Goal: Task Accomplishment & Management: Manage account settings

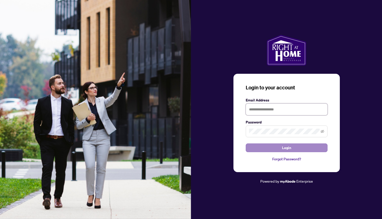
type input "**********"
click at [292, 145] on button "Login" at bounding box center [287, 147] width 82 height 9
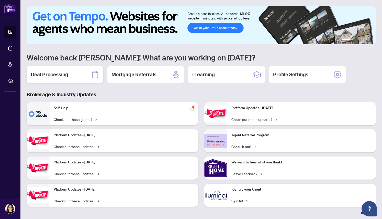
click at [53, 75] on h2 "Deal Processing" at bounding box center [50, 74] width 38 height 7
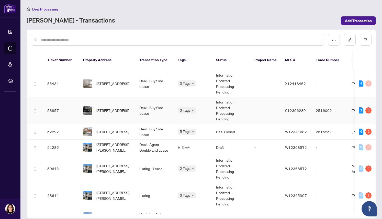
click at [80, 102] on td "[STREET_ADDRESS]" at bounding box center [107, 110] width 56 height 27
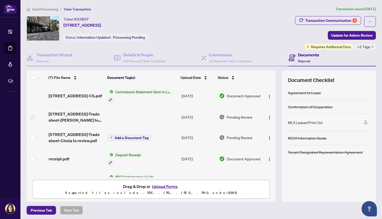
click at [168, 186] on button "Upload Forms" at bounding box center [165, 186] width 29 height 7
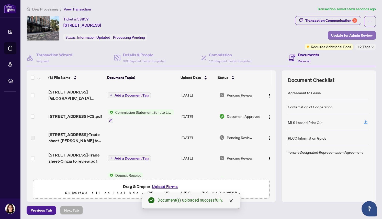
click at [338, 35] on span "Update for Admin Review" at bounding box center [352, 35] width 41 height 8
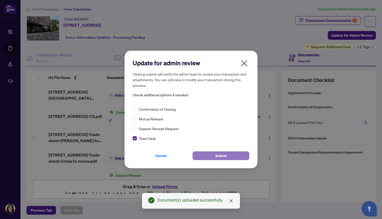
click at [198, 156] on button "Submit" at bounding box center [221, 155] width 57 height 9
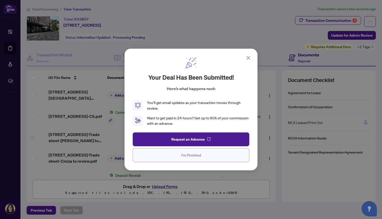
click at [198, 155] on span "I'm Finished" at bounding box center [192, 155] width 20 height 8
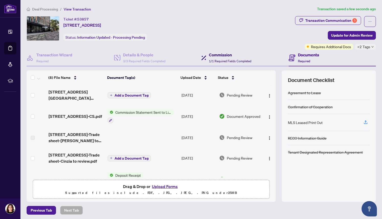
click at [219, 56] on h4 "Commission" at bounding box center [230, 55] width 42 height 6
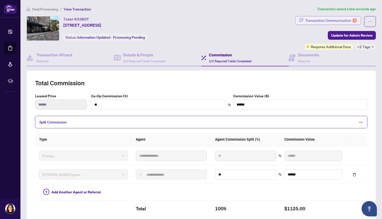
click at [341, 20] on div "Transaction Communication 5" at bounding box center [332, 20] width 52 height 8
type textarea "**********"
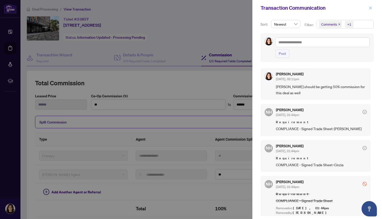
click at [371, 7] on icon "close" at bounding box center [371, 8] width 4 height 4
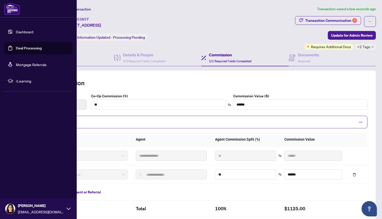
click at [27, 31] on link "Dashboard" at bounding box center [24, 31] width 17 height 5
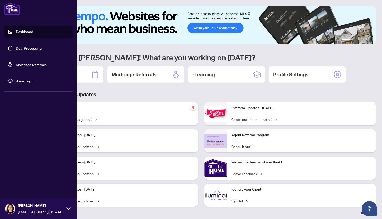
click at [21, 32] on link "Dashboard" at bounding box center [24, 31] width 17 height 5
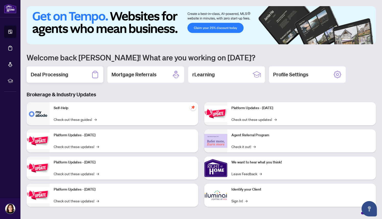
click at [57, 75] on h2 "Deal Processing" at bounding box center [50, 74] width 38 height 7
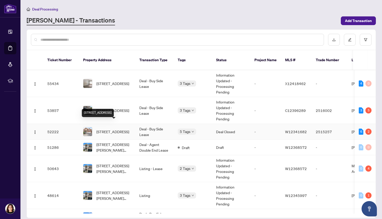
click at [109, 129] on span "[STREET_ADDRESS]" at bounding box center [113, 132] width 33 height 6
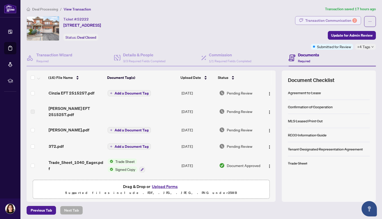
click at [318, 19] on div "Transaction Communication 2" at bounding box center [332, 20] width 52 height 8
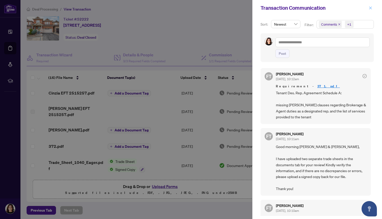
click at [369, 9] on icon "close" at bounding box center [371, 8] width 4 height 4
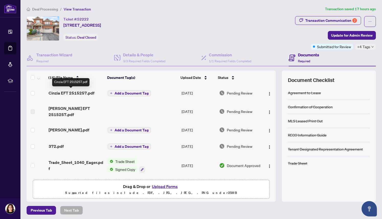
click at [71, 93] on span "Cinzia EFT 2515257.pdf" at bounding box center [72, 93] width 46 height 6
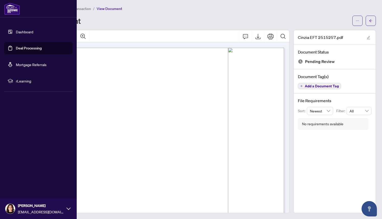
click at [29, 32] on link "Dashboard" at bounding box center [24, 31] width 17 height 5
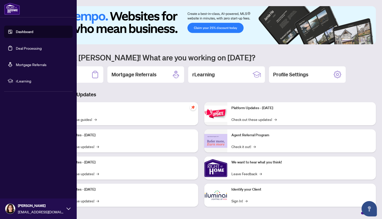
click at [31, 32] on link "Dashboard" at bounding box center [24, 31] width 17 height 5
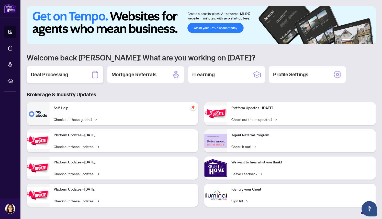
click at [58, 76] on h2 "Deal Processing" at bounding box center [50, 74] width 38 height 7
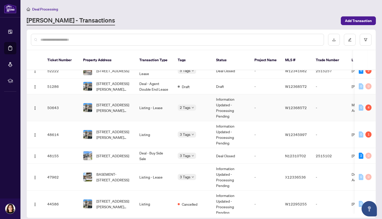
scroll to position [63, 0]
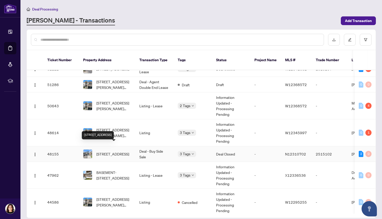
click at [109, 151] on span "[STREET_ADDRESS]" at bounding box center [113, 154] width 33 height 6
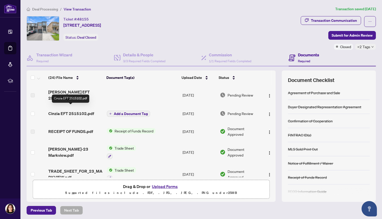
click at [73, 110] on span "Cinzia EFT 2515102.pdf" at bounding box center [71, 113] width 46 height 6
